Goal: Information Seeking & Learning: Learn about a topic

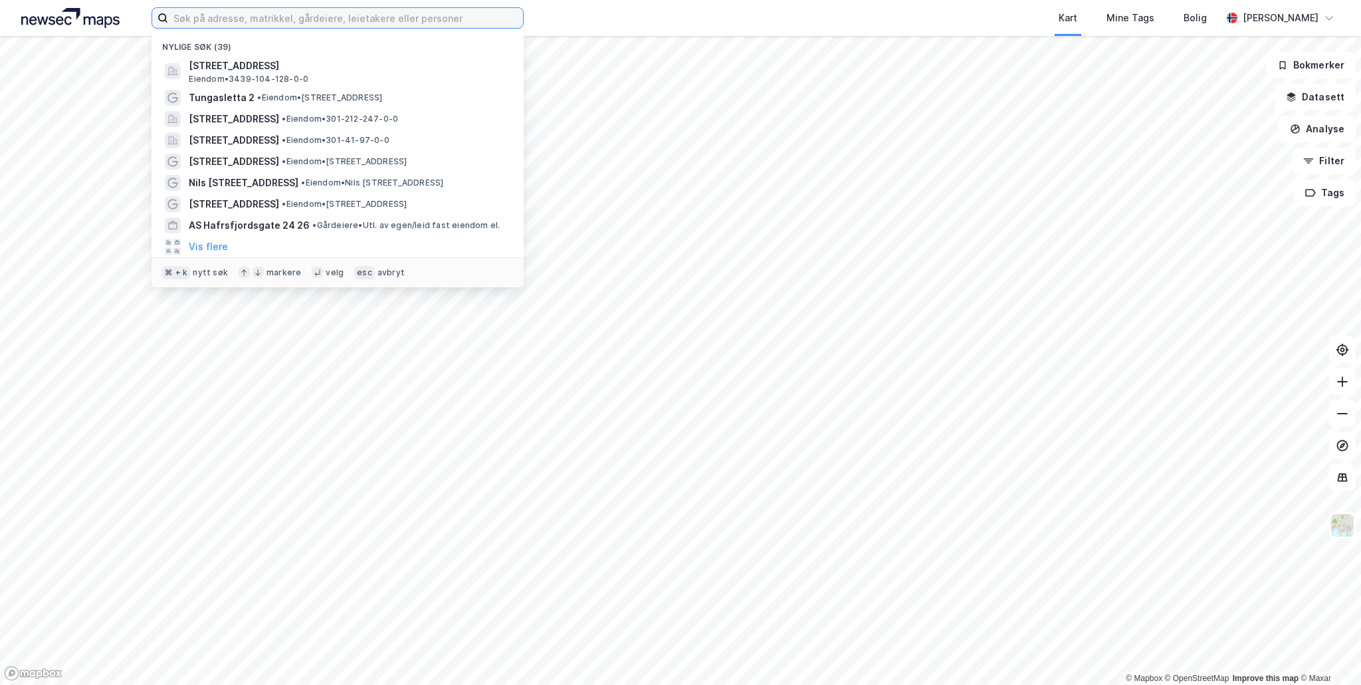
click at [199, 17] on input at bounding box center [345, 18] width 355 height 20
paste input "[STREET_ADDRESS][PERSON_NAME]"
type input "Doktor Holms vei 10"
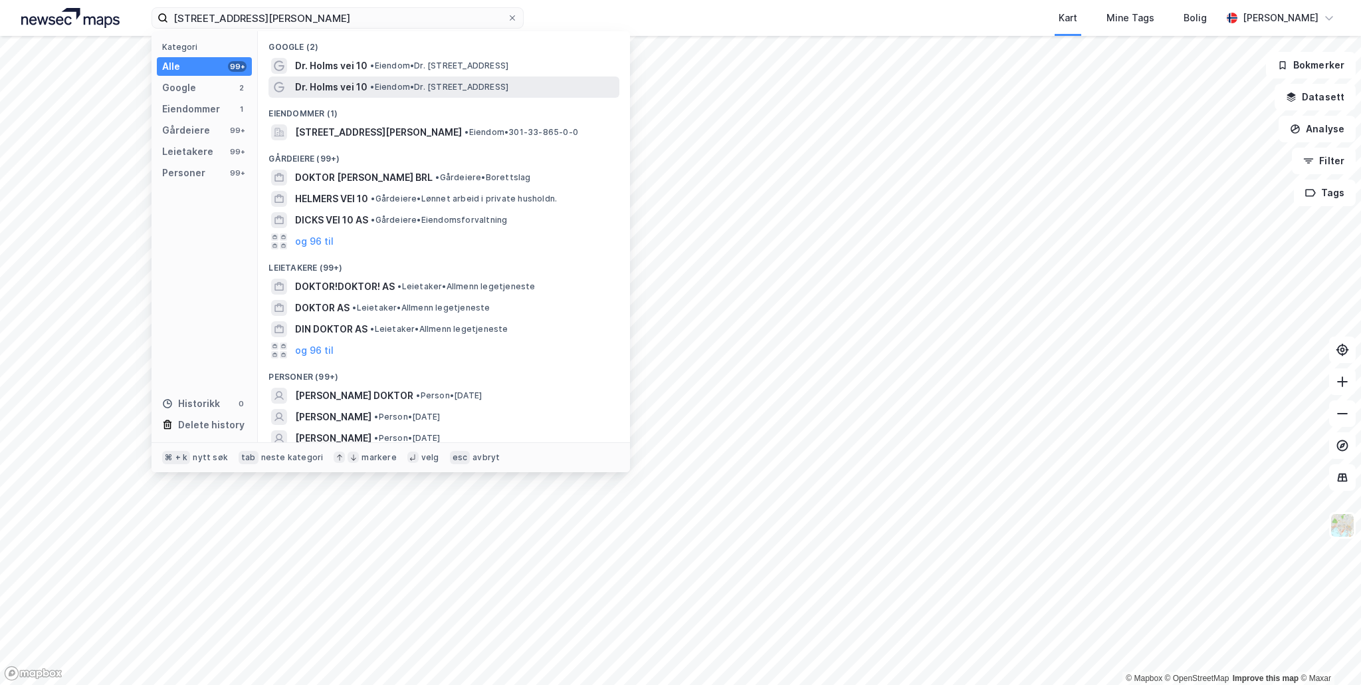
click at [326, 84] on span "Dr. Holms vei 10" at bounding box center [331, 87] width 72 height 16
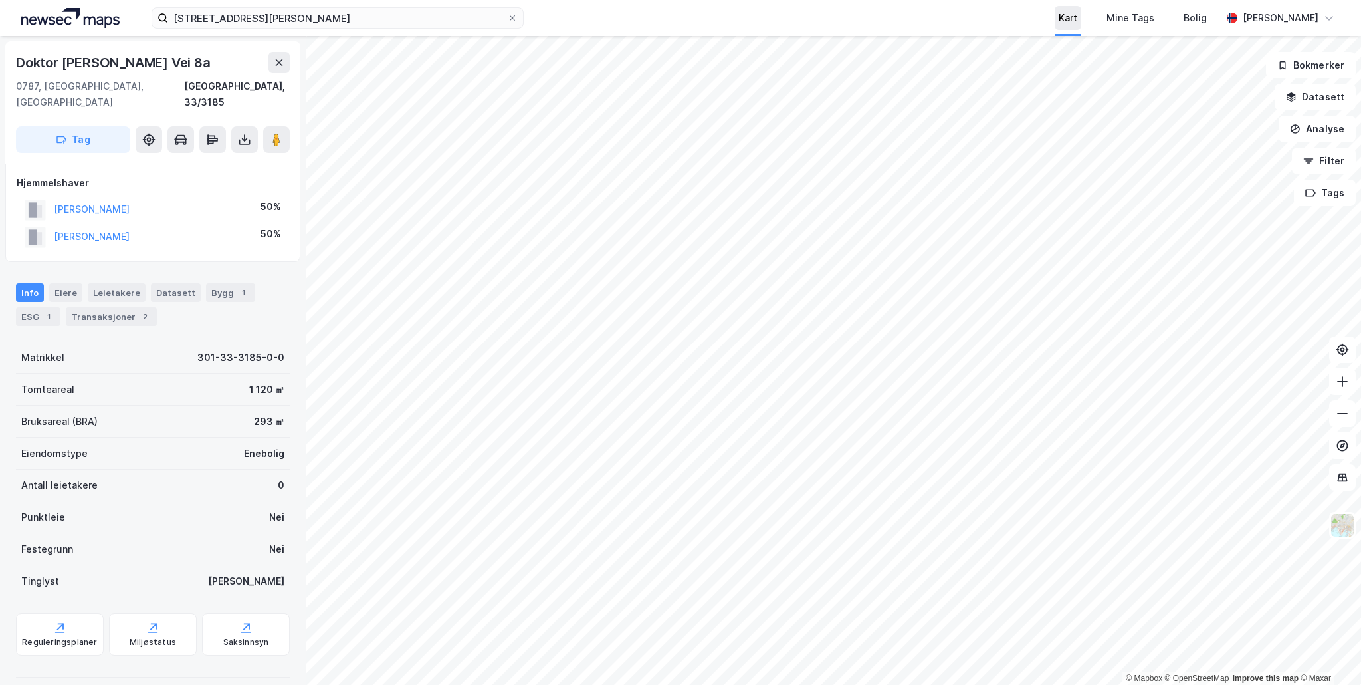
click at [1077, 8] on div "Doktor Holms vei 10 Kart Mine Tags Bolig Harald Mohn © Mapbox © OpenStreetMap I…" at bounding box center [680, 342] width 1361 height 685
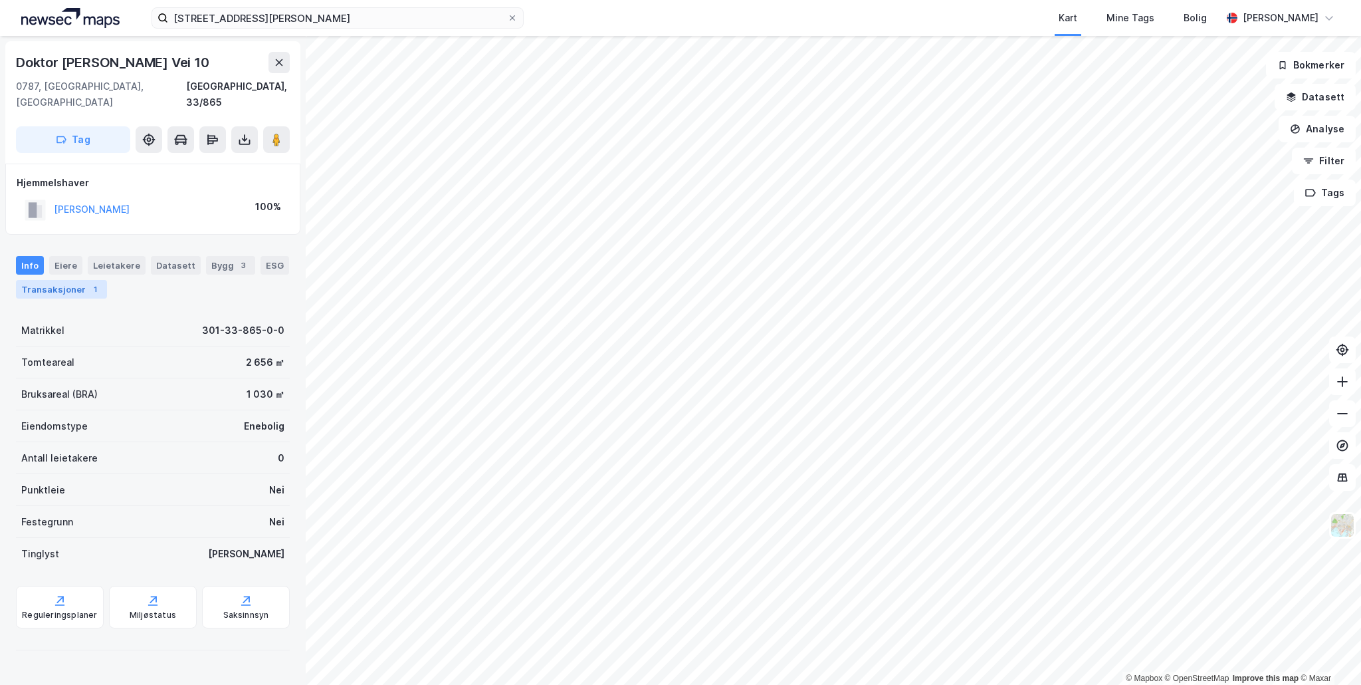
click at [76, 280] on div "Transaksjoner 1" at bounding box center [61, 289] width 91 height 19
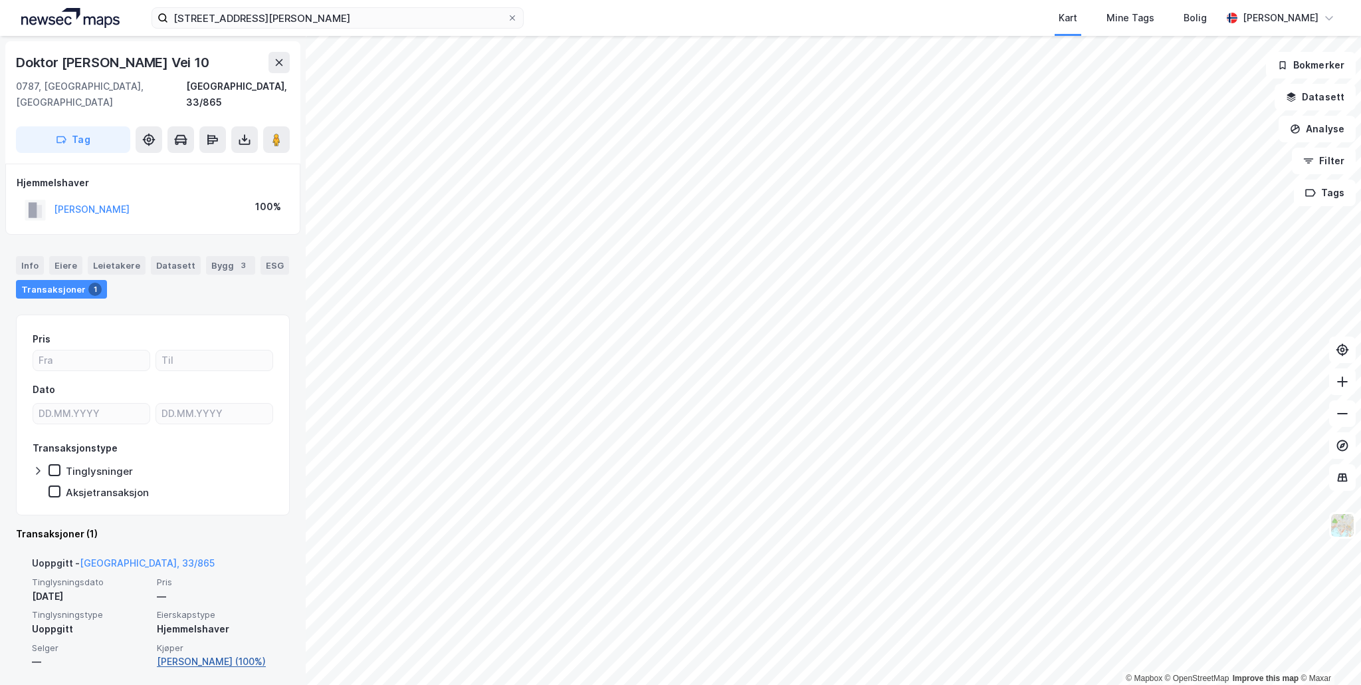
click at [171, 653] on link "Jensen Valter Christian (100%)" at bounding box center [215, 661] width 117 height 16
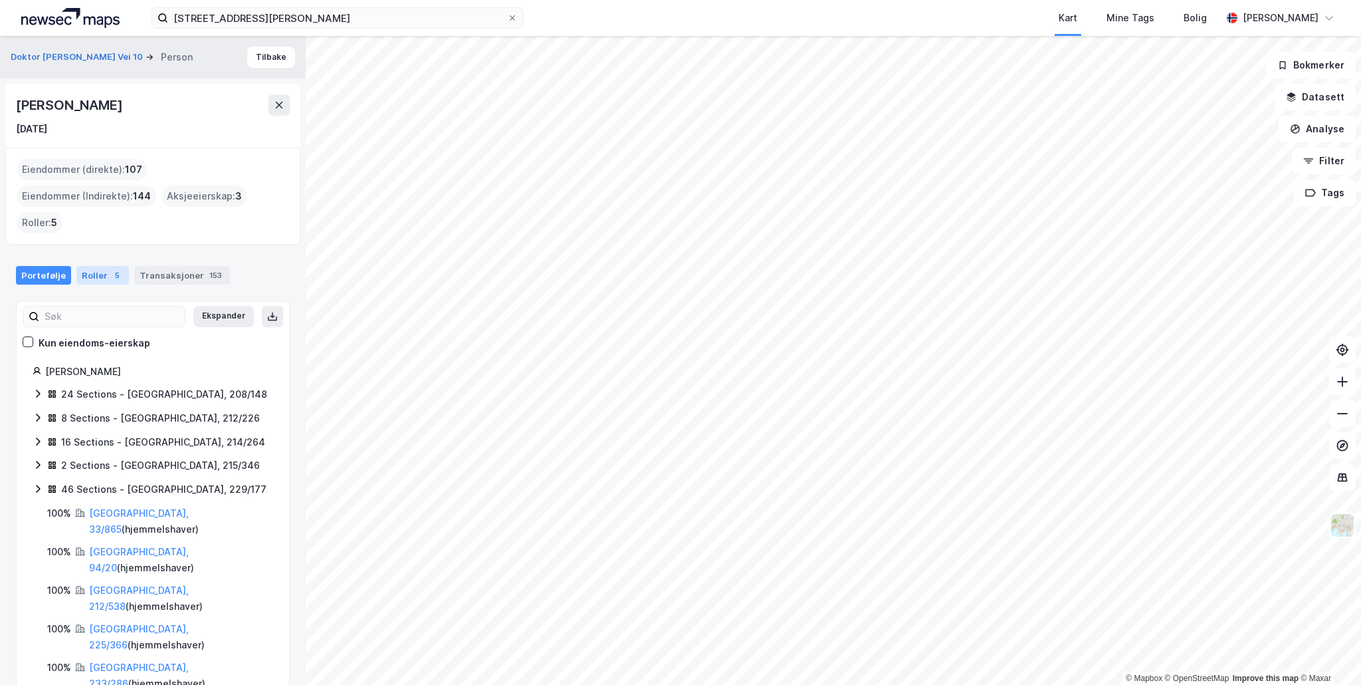
click at [98, 266] on div "Roller 5" at bounding box center [102, 275] width 53 height 19
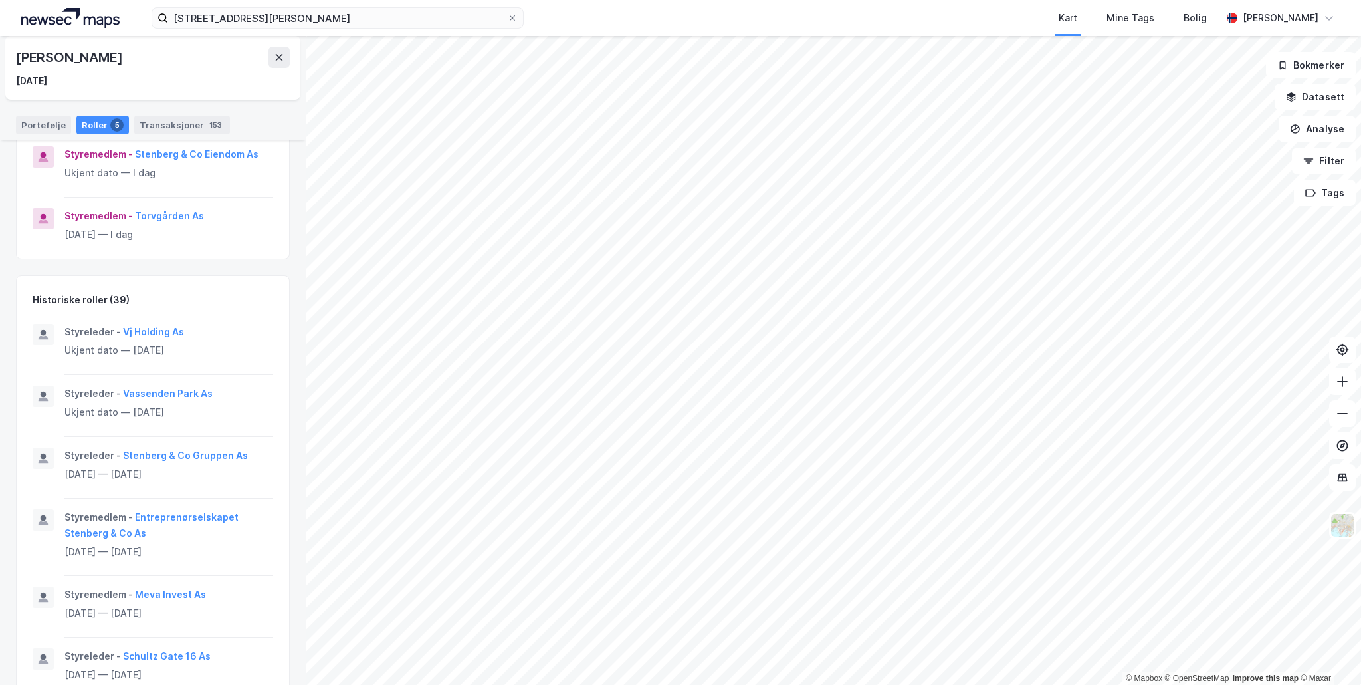
scroll to position [390, 0]
click at [0, 0] on button "Vj Holding As" at bounding box center [0, 0] width 0 height 0
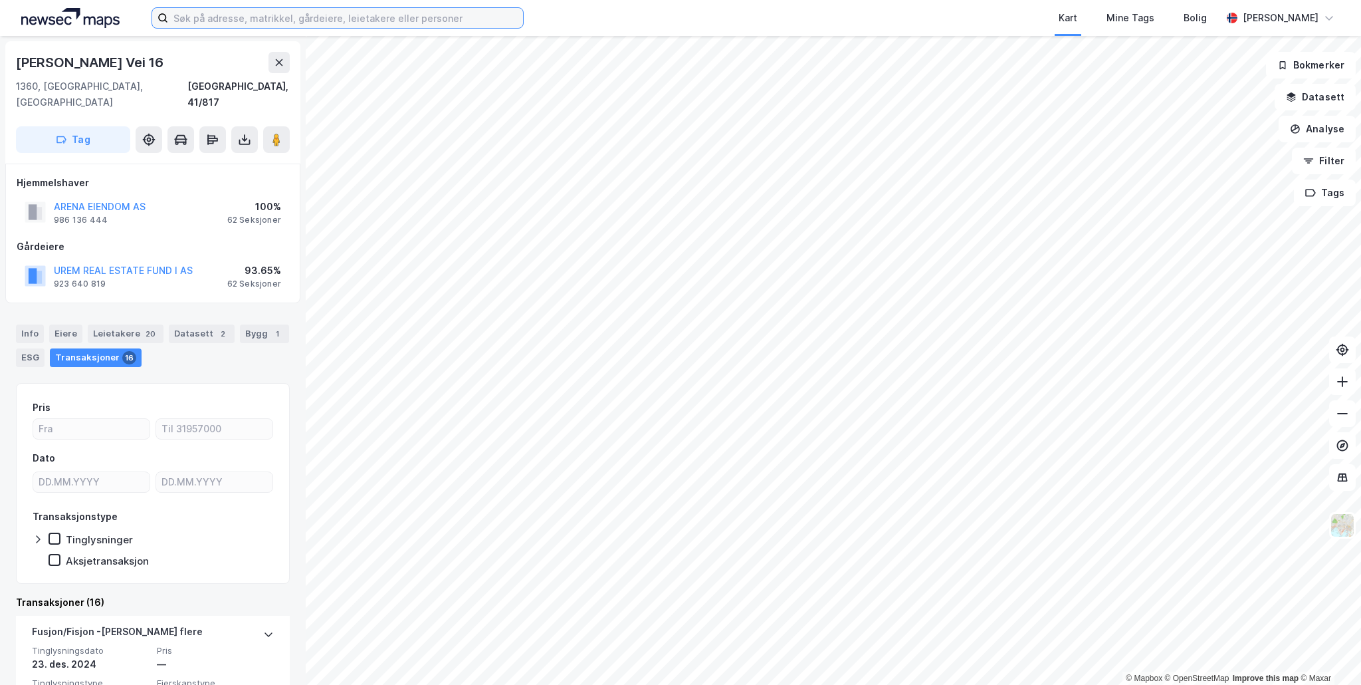
click at [196, 17] on input at bounding box center [345, 18] width 355 height 20
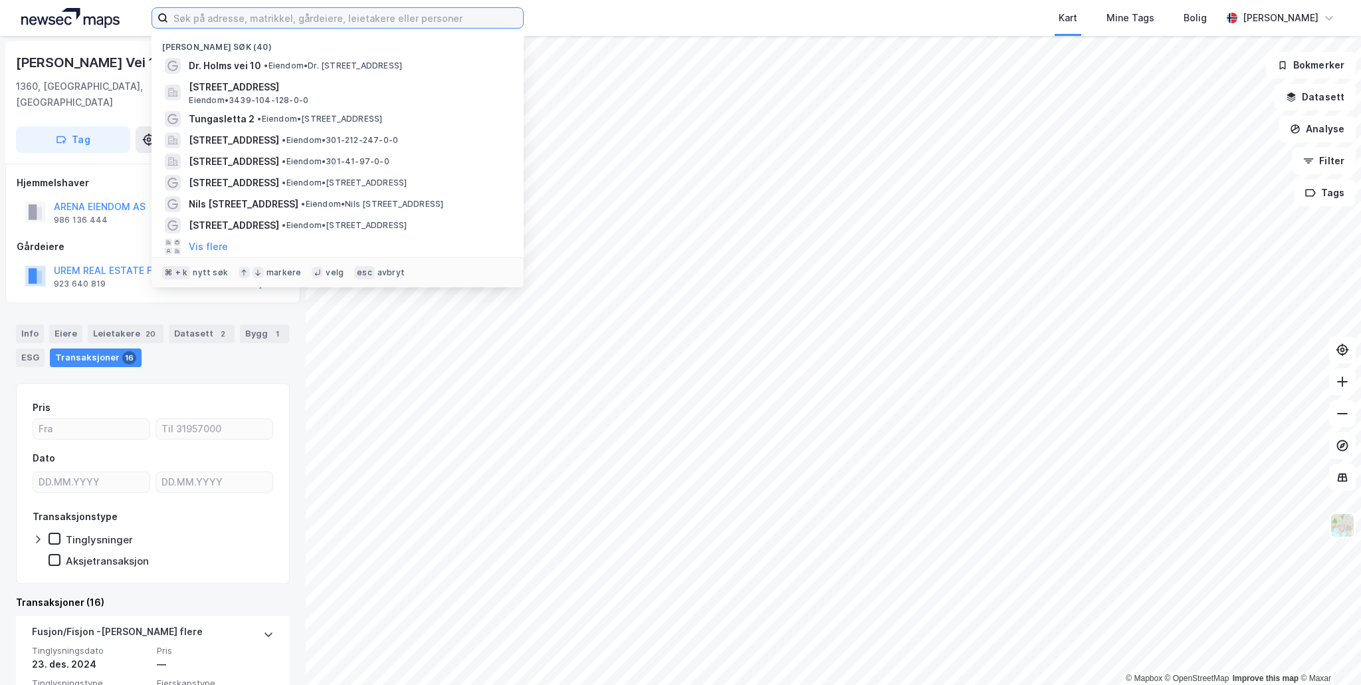
paste input "[STREET_ADDRESS]."
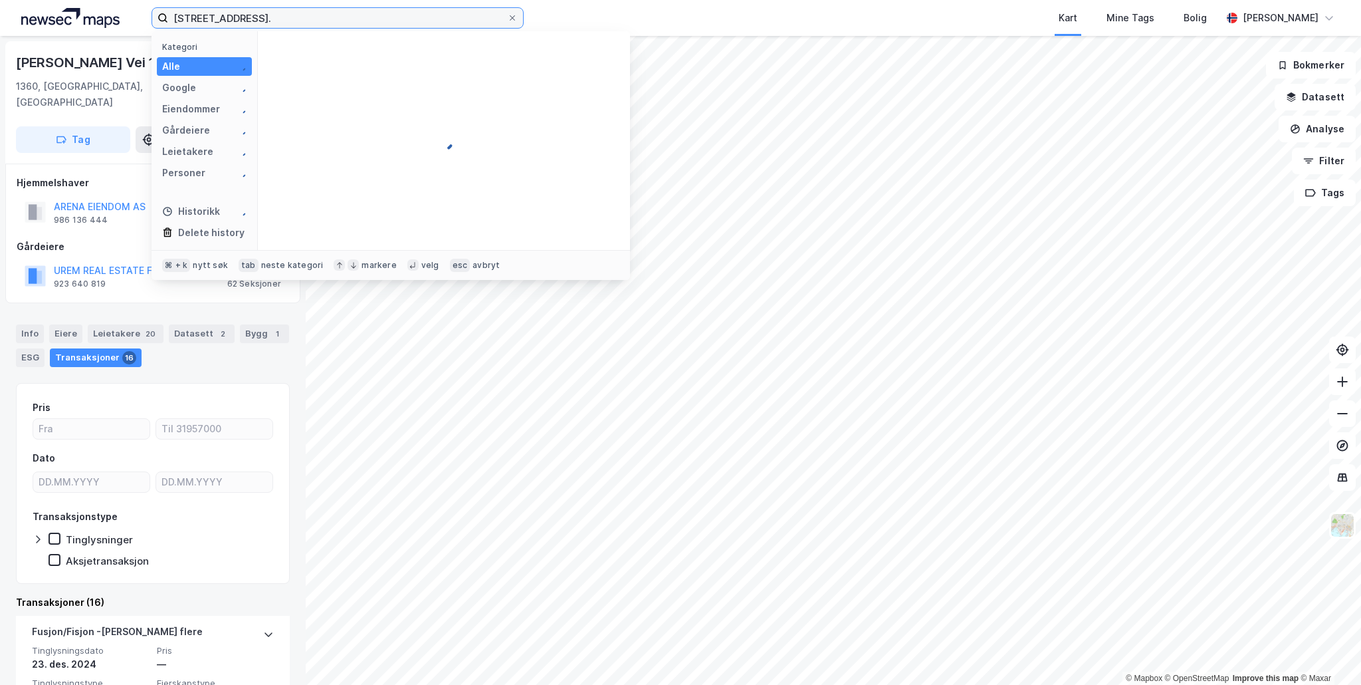
type input "[STREET_ADDRESS]."
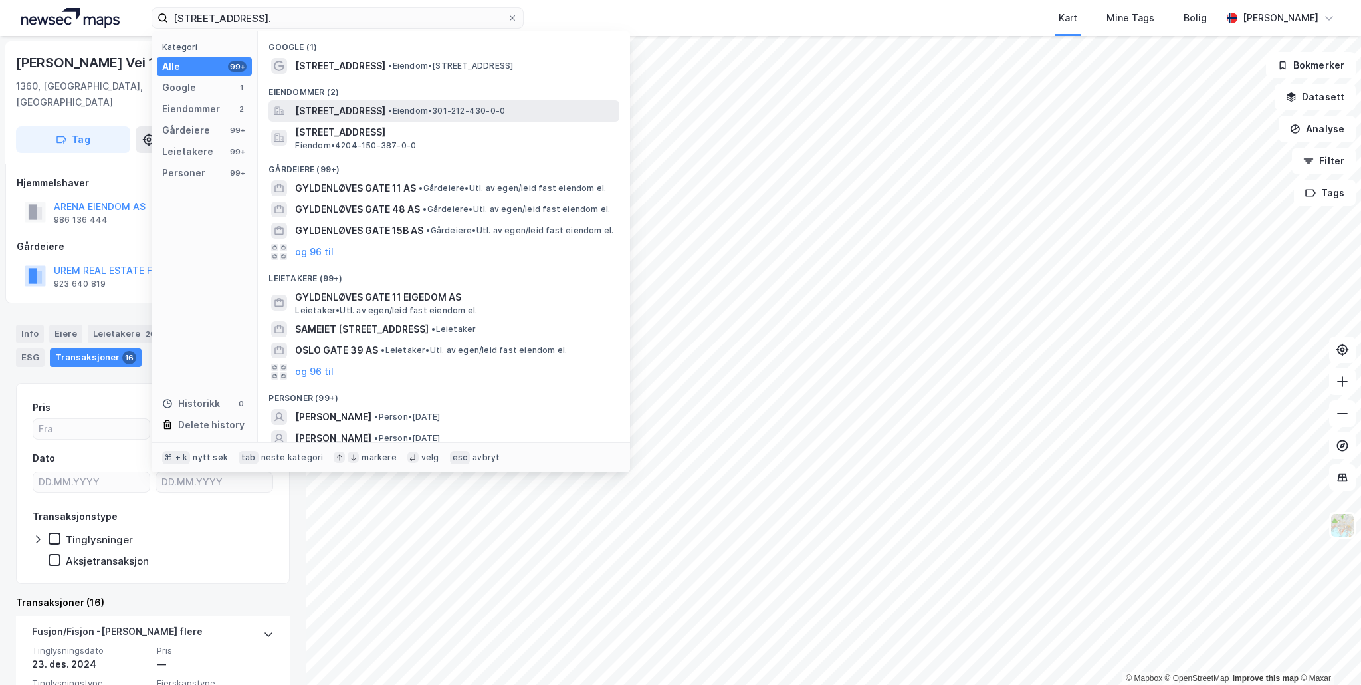
click at [370, 109] on span "[STREET_ADDRESS]" at bounding box center [340, 111] width 90 height 16
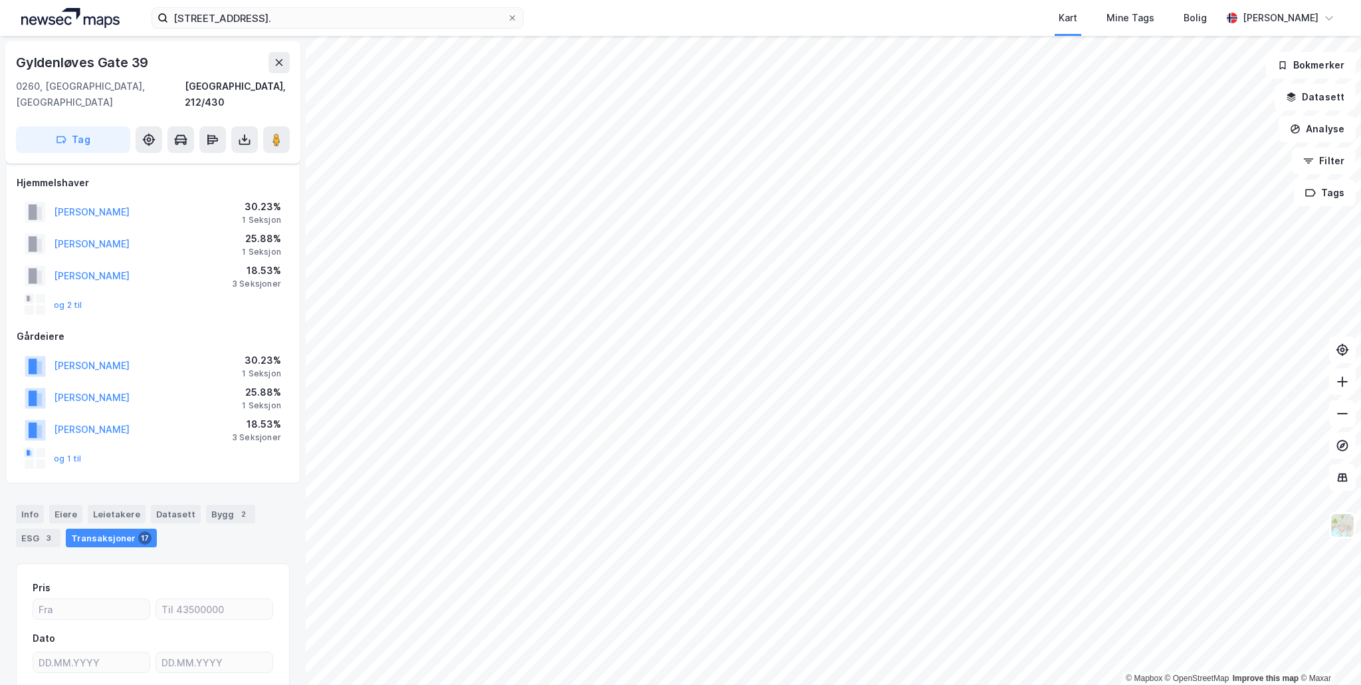
scroll to position [112, 0]
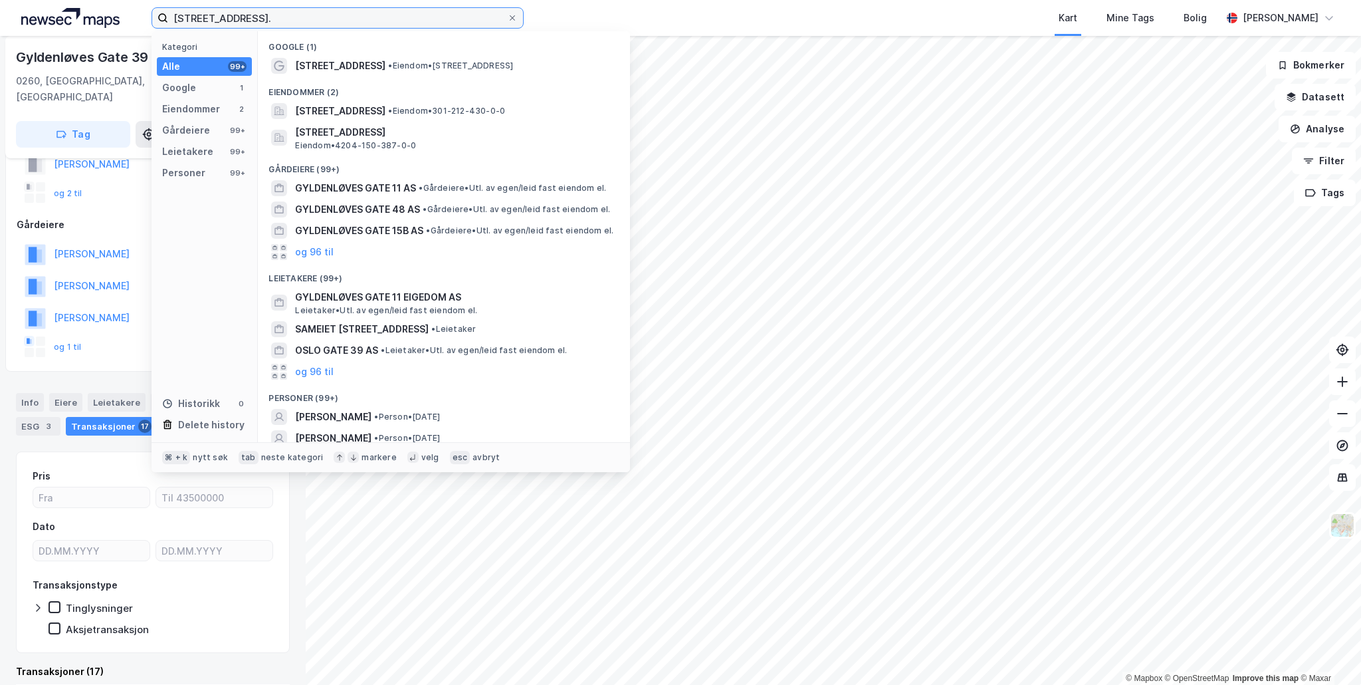
click at [301, 15] on input "[STREET_ADDRESS]." at bounding box center [337, 18] width 339 height 20
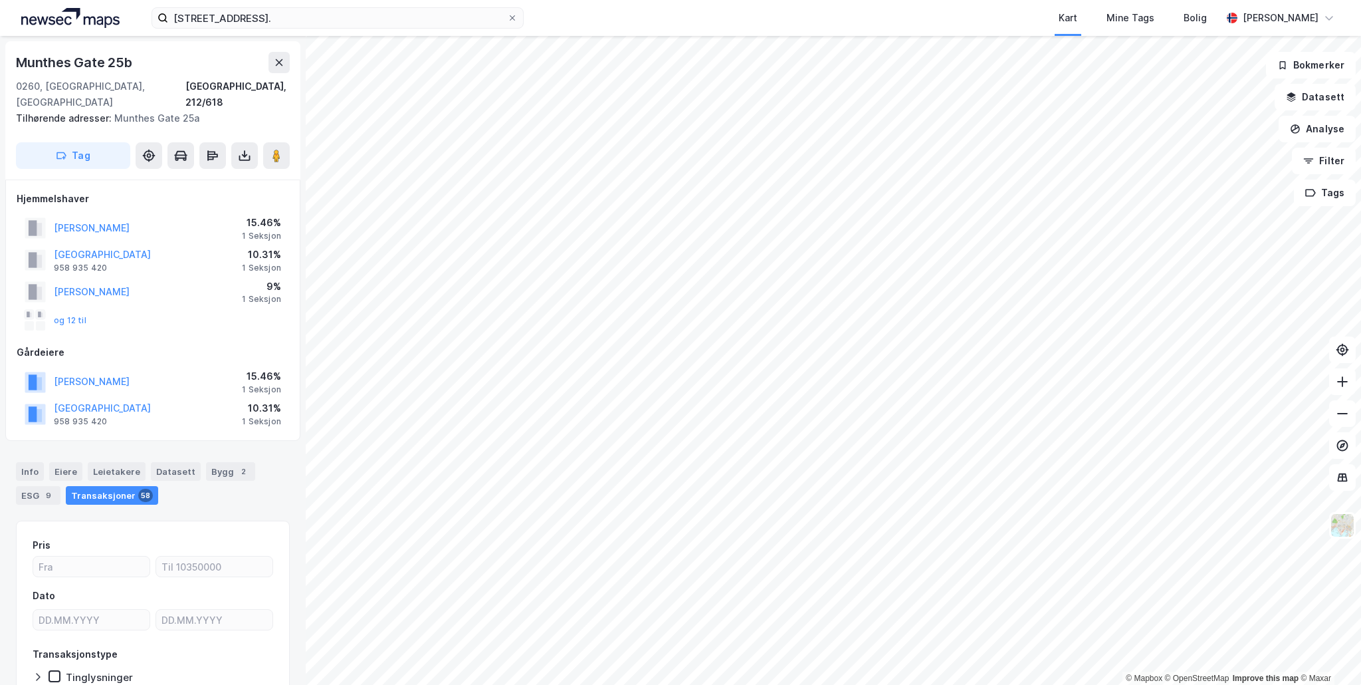
scroll to position [69, 0]
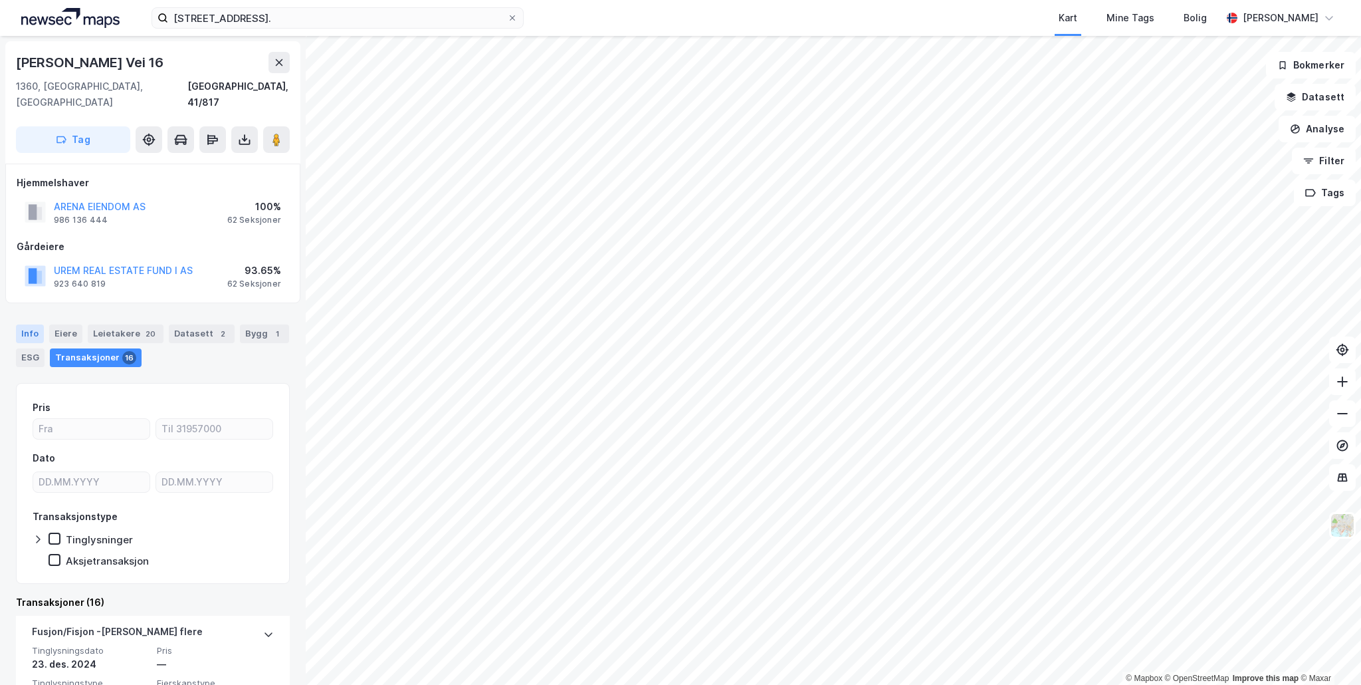
click at [32, 324] on div "Info" at bounding box center [30, 333] width 28 height 19
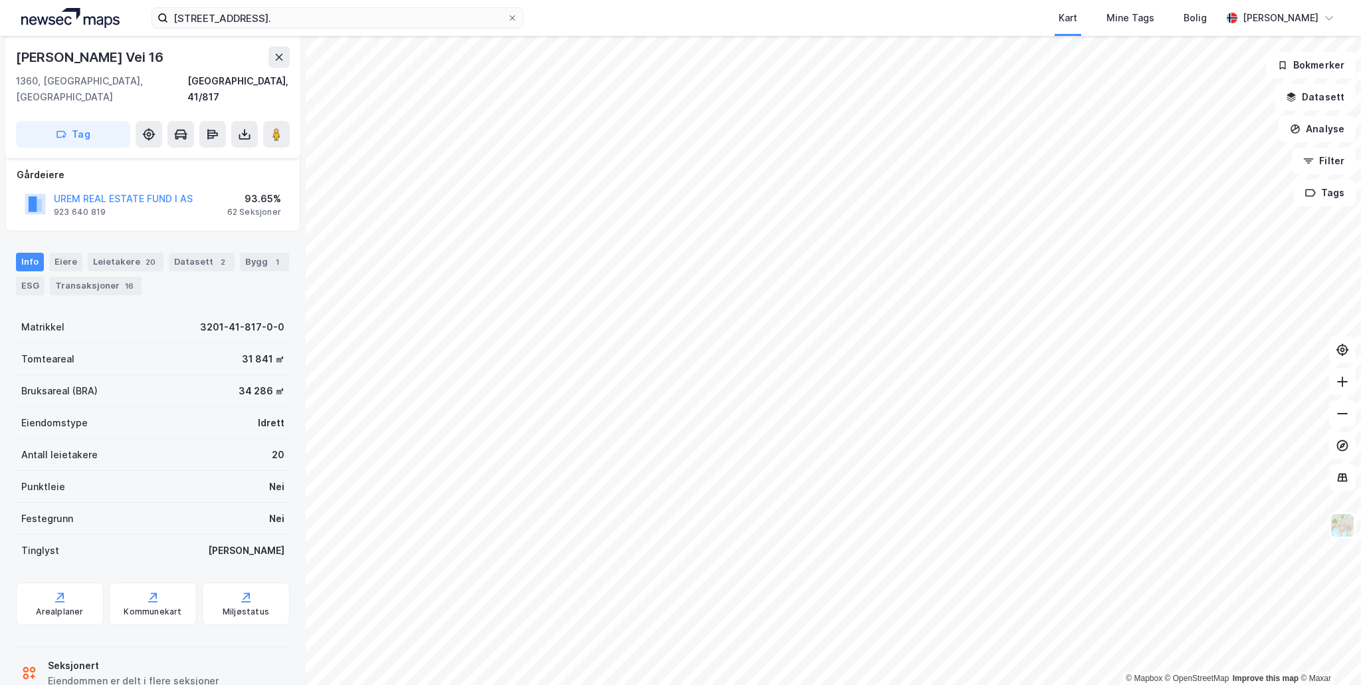
scroll to position [92, 0]
